Goal: Check status: Check status

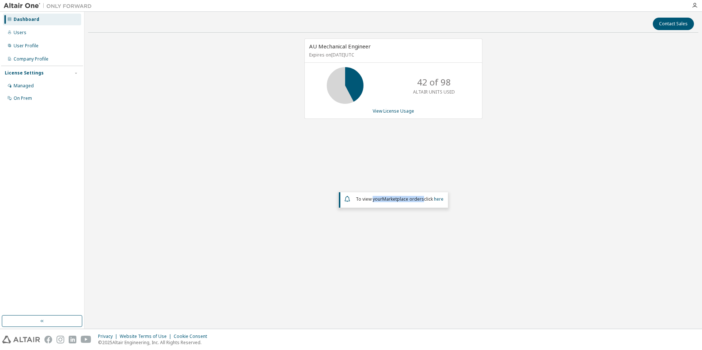
drag, startPoint x: 373, startPoint y: 198, endPoint x: 422, endPoint y: 201, distance: 49.3
click at [422, 201] on span "To view your Marketplace orders click here" at bounding box center [400, 199] width 88 height 6
drag, startPoint x: 422, startPoint y: 201, endPoint x: 394, endPoint y: 198, distance: 28.1
click at [394, 198] on em "Marketplace orders" at bounding box center [403, 199] width 42 height 6
